Goal: Navigation & Orientation: Go to known website

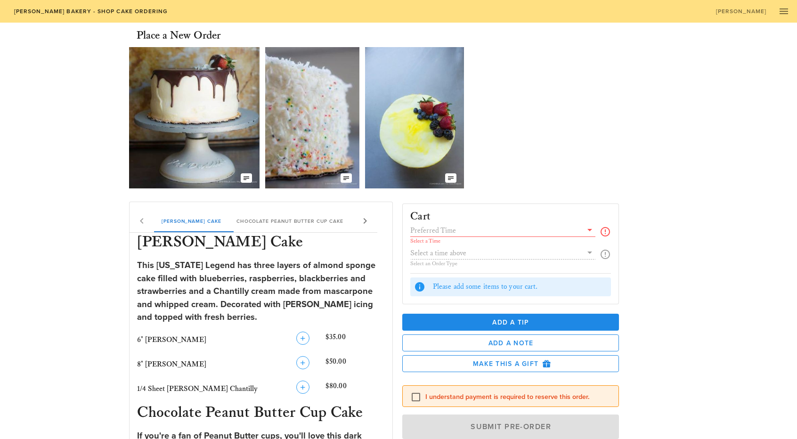
click at [366, 219] on icon at bounding box center [364, 220] width 11 height 11
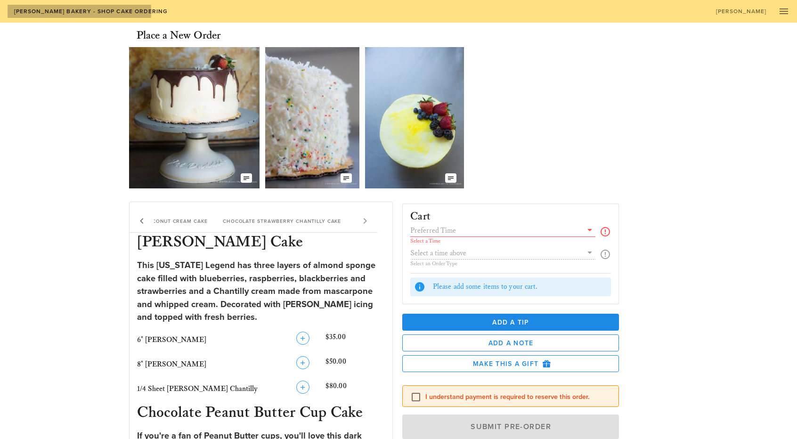
click at [53, 14] on span "[PERSON_NAME] Bakery - Shop Cake Ordering" at bounding box center [90, 11] width 155 height 7
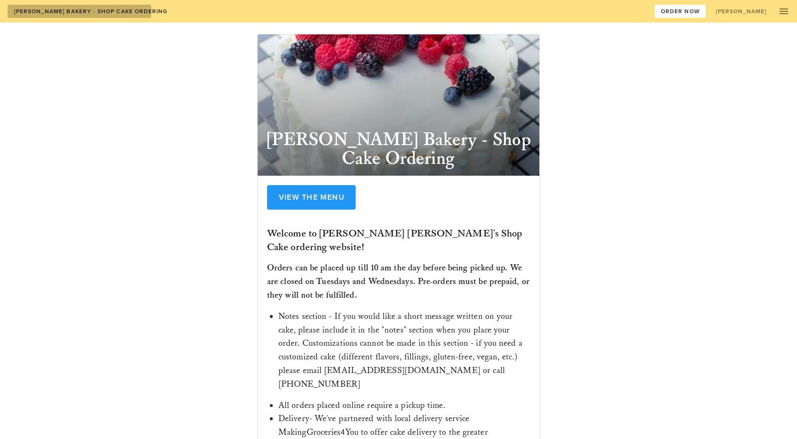
click at [44, 13] on span "[PERSON_NAME] Bakery - Shop Cake Ordering" at bounding box center [90, 11] width 155 height 7
